Goal: Task Accomplishment & Management: Manage account settings

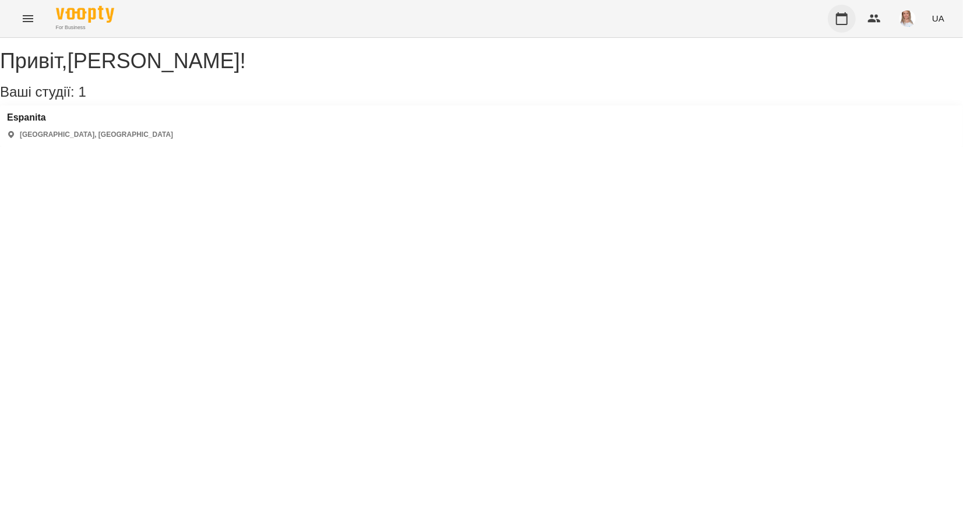
click at [837, 12] on icon "button" at bounding box center [842, 19] width 14 height 14
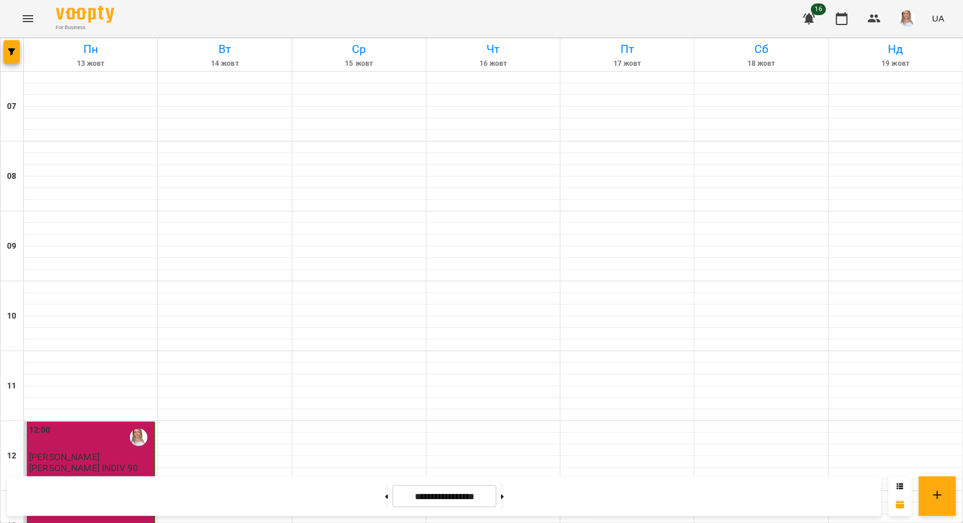
scroll to position [641, 0]
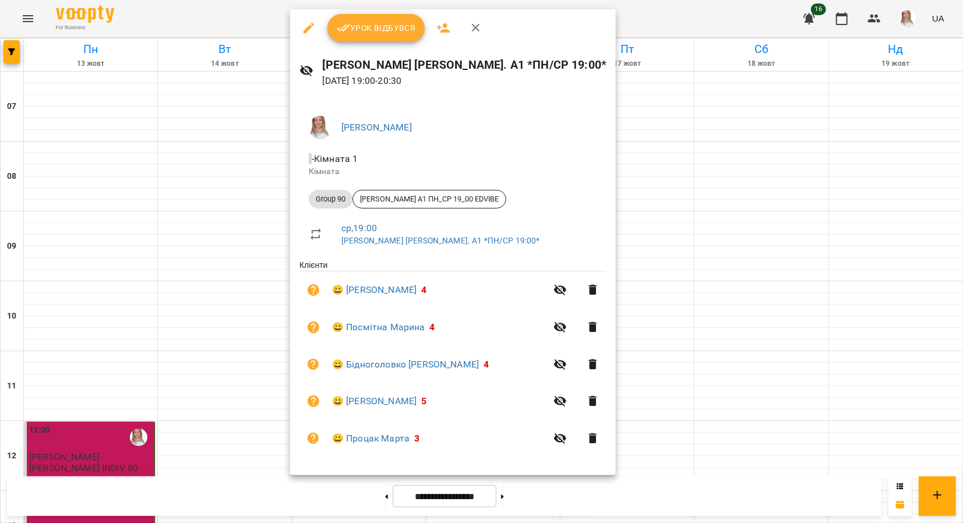
click at [671, 253] on div at bounding box center [481, 261] width 963 height 523
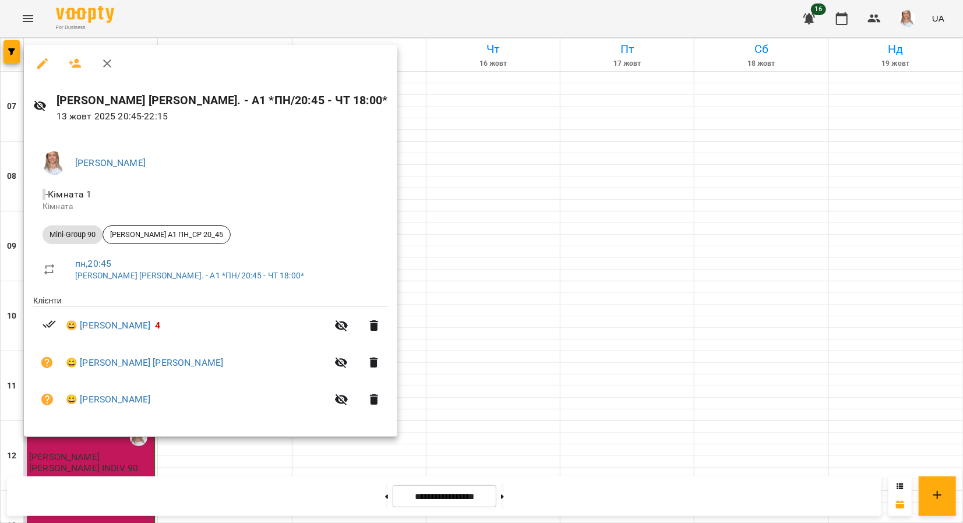
click at [207, 488] on div at bounding box center [481, 261] width 963 height 523
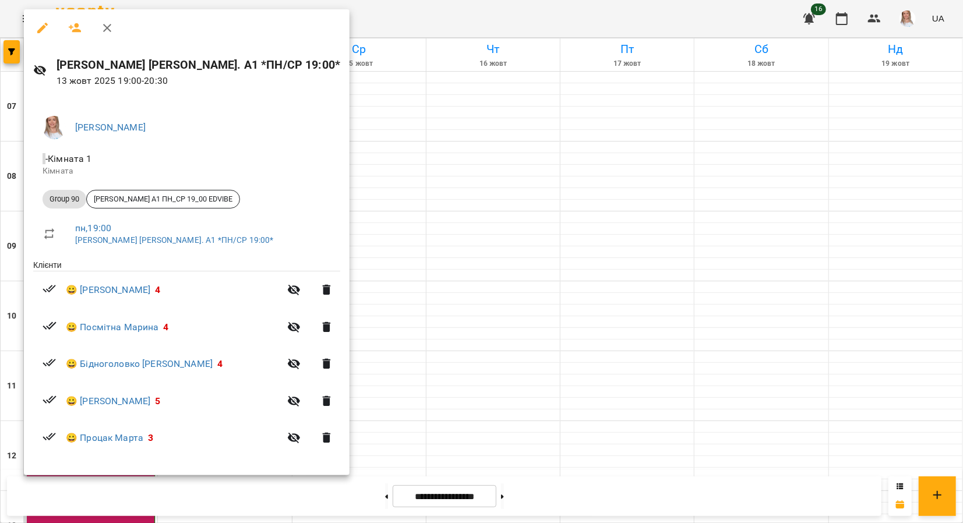
click at [346, 145] on div at bounding box center [481, 261] width 963 height 523
